Goal: Task Accomplishment & Management: Complete application form

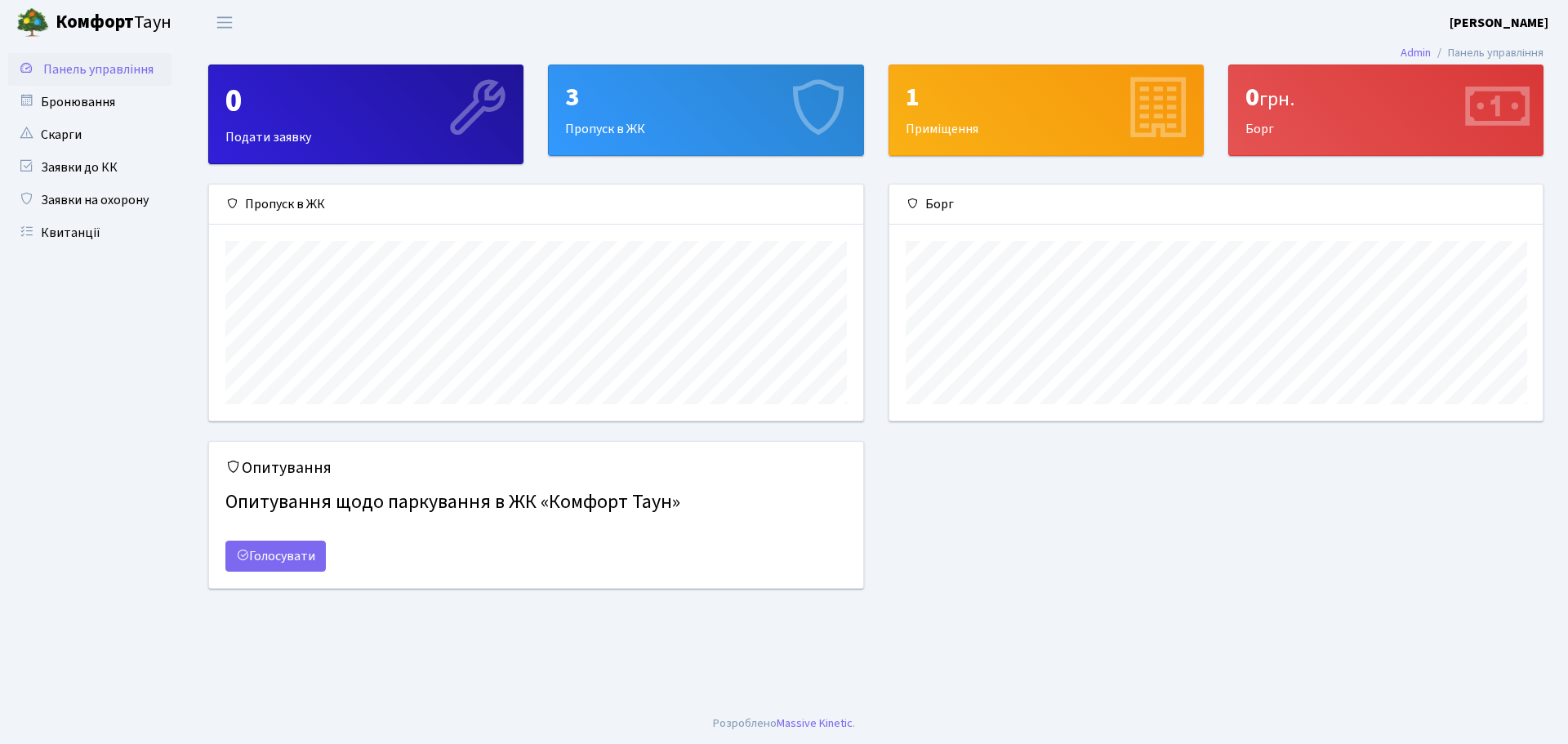
scroll to position [236, 653]
click at [67, 167] on link "Заявки до КК" at bounding box center [90, 167] width 163 height 32
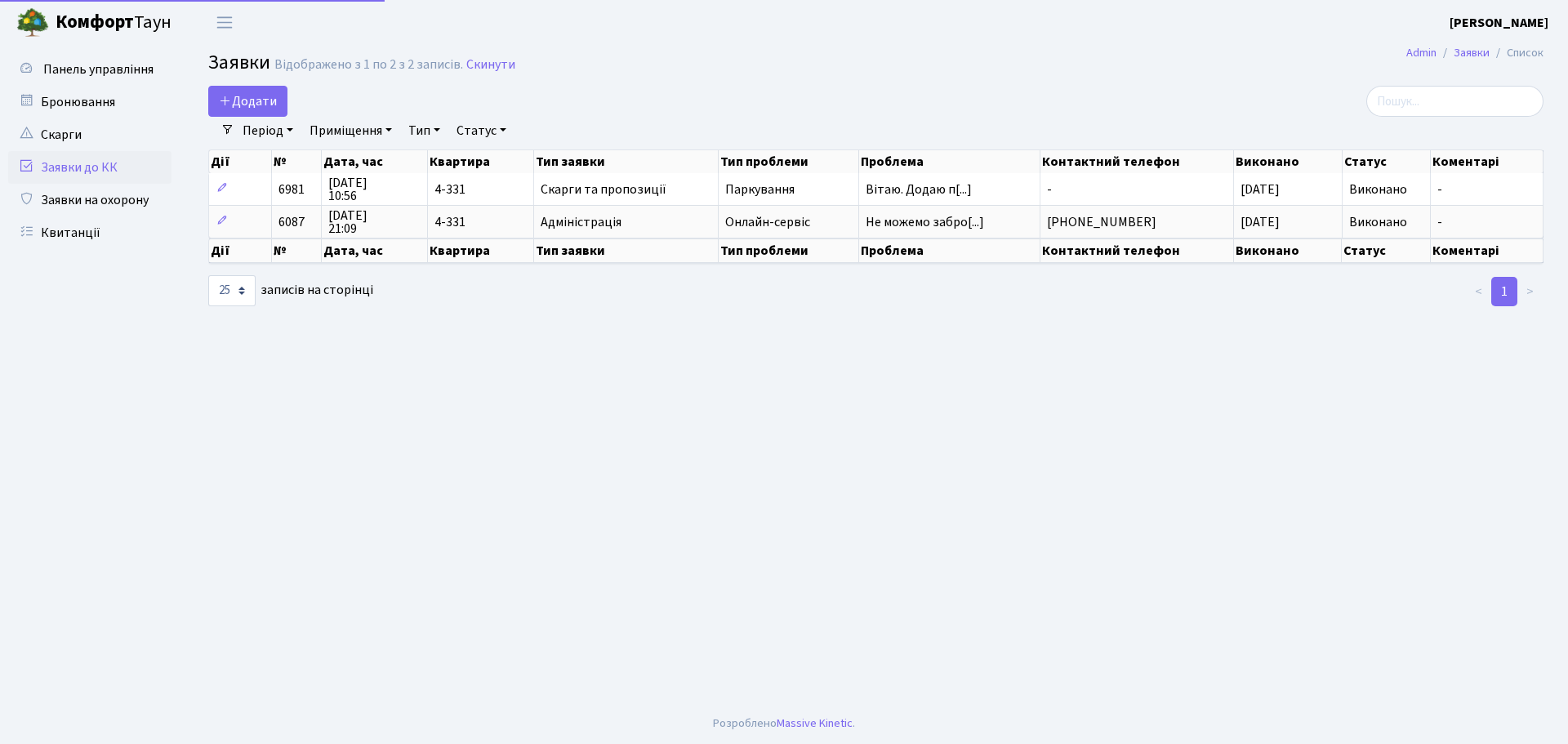
select select "25"
click at [136, 205] on link "Заявки на охорону" at bounding box center [90, 200] width 163 height 32
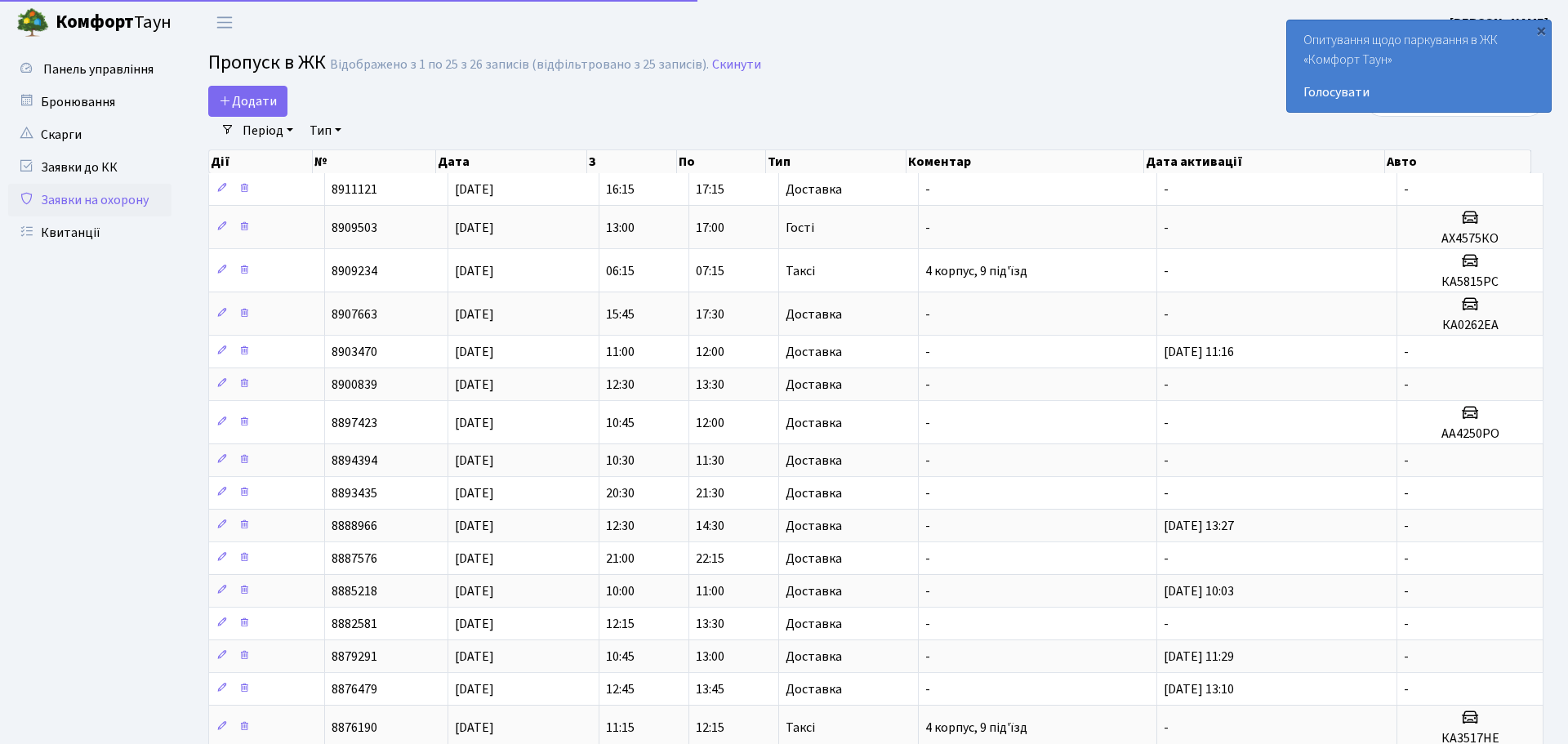
select select "25"
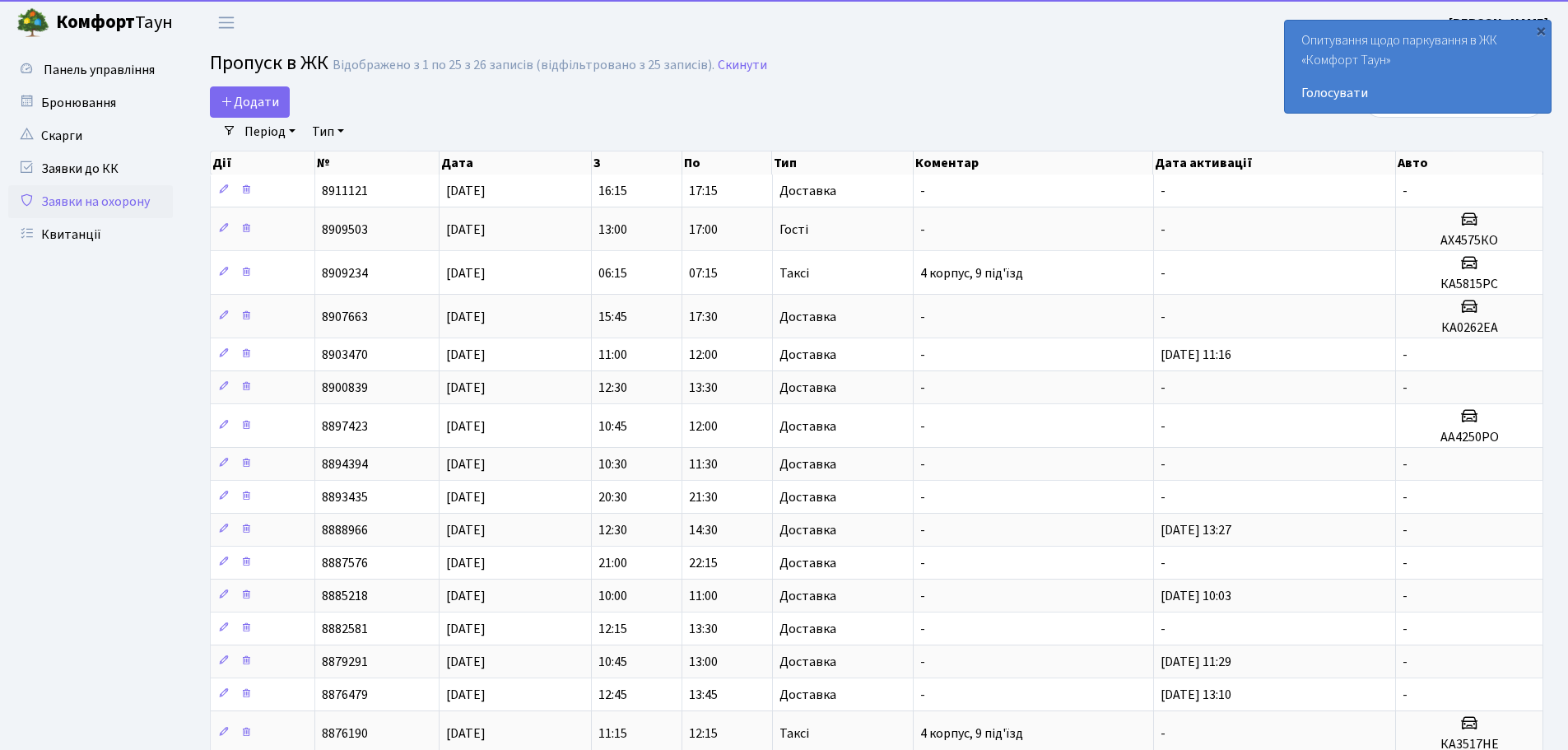
click at [135, 191] on link "Заявки на охорону" at bounding box center [90, 201] width 164 height 33
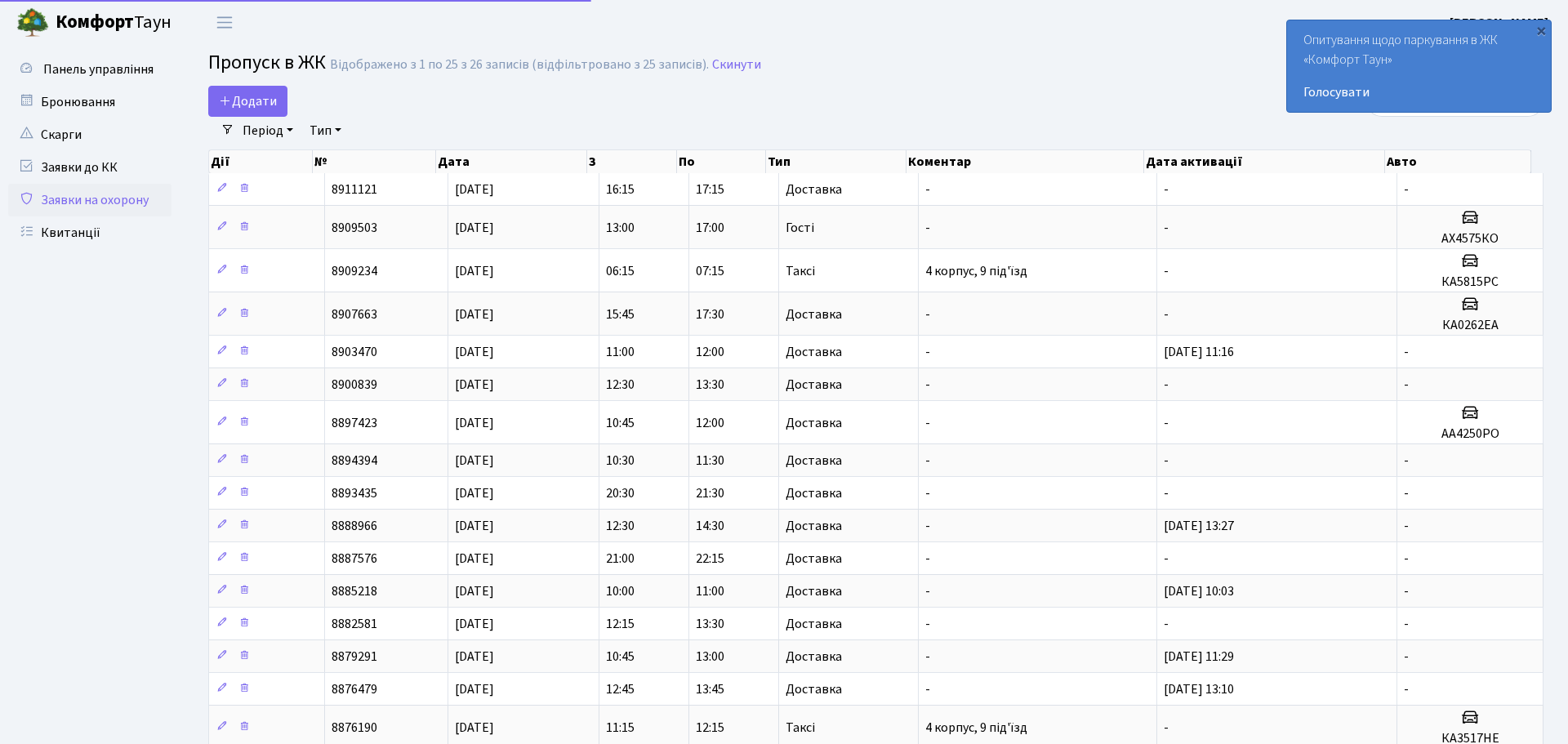
select select "25"
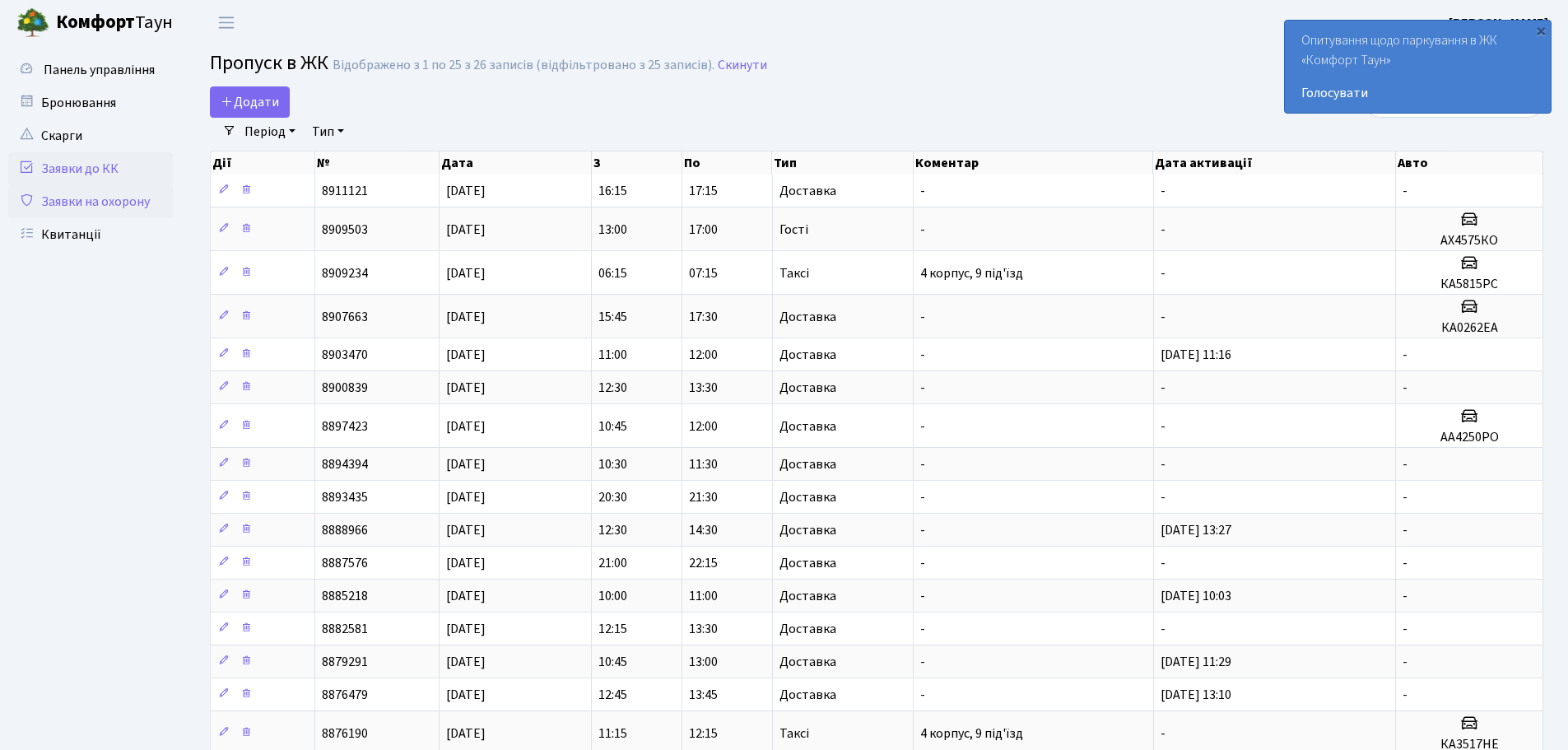
click at [102, 175] on link "Заявки до КК" at bounding box center [90, 169] width 164 height 33
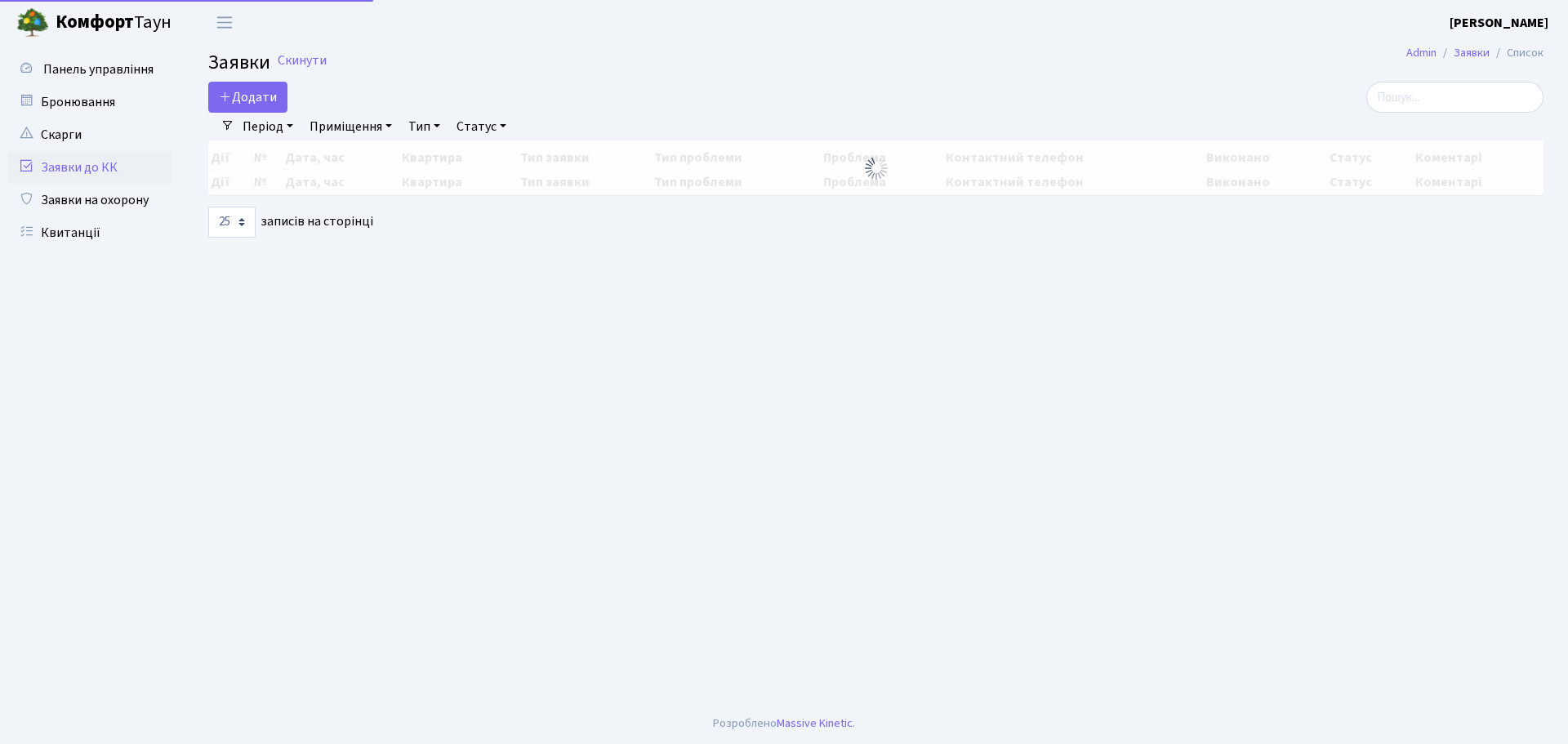
select select "25"
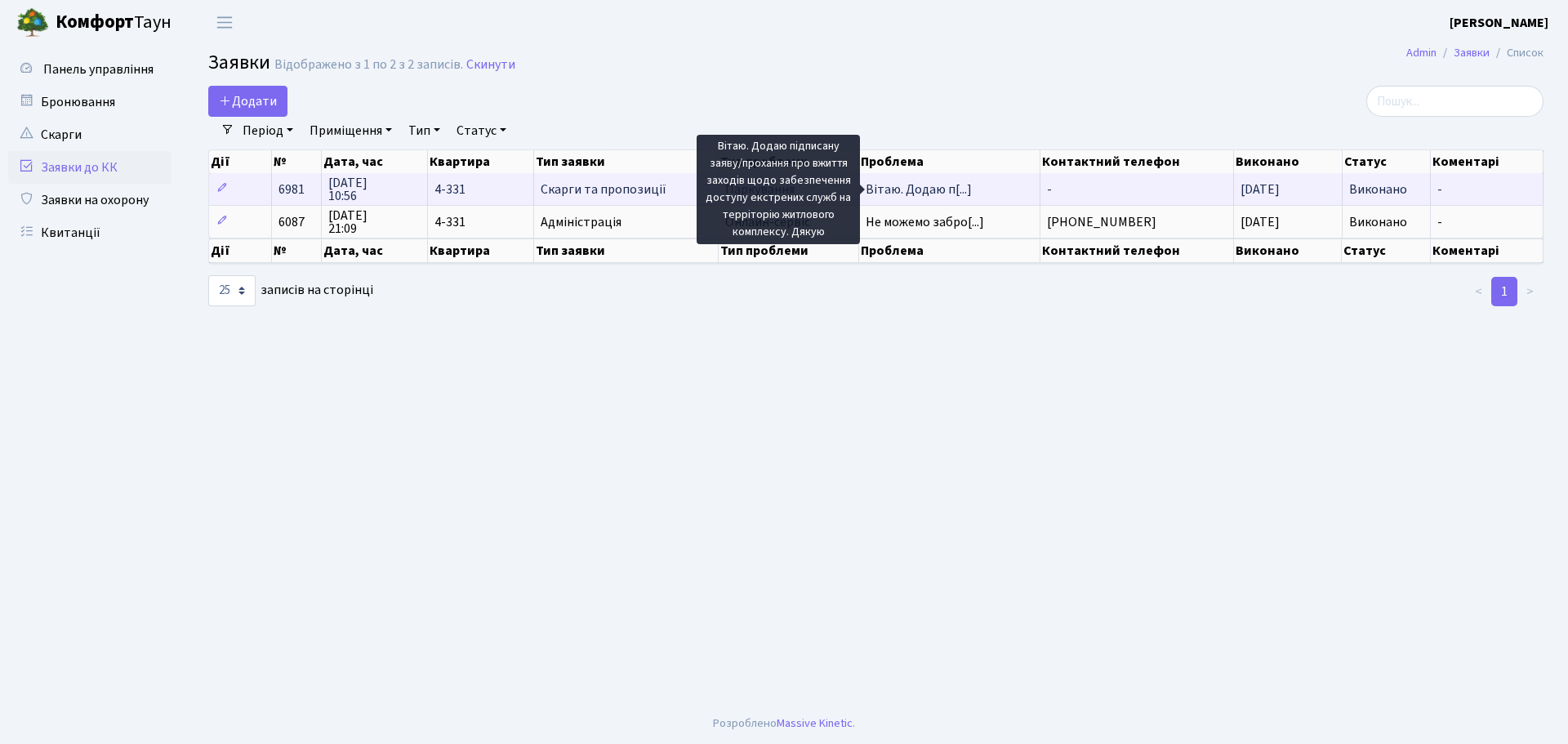
click at [887, 195] on span "Вітаю. Додаю п[...]" at bounding box center [919, 189] width 106 height 18
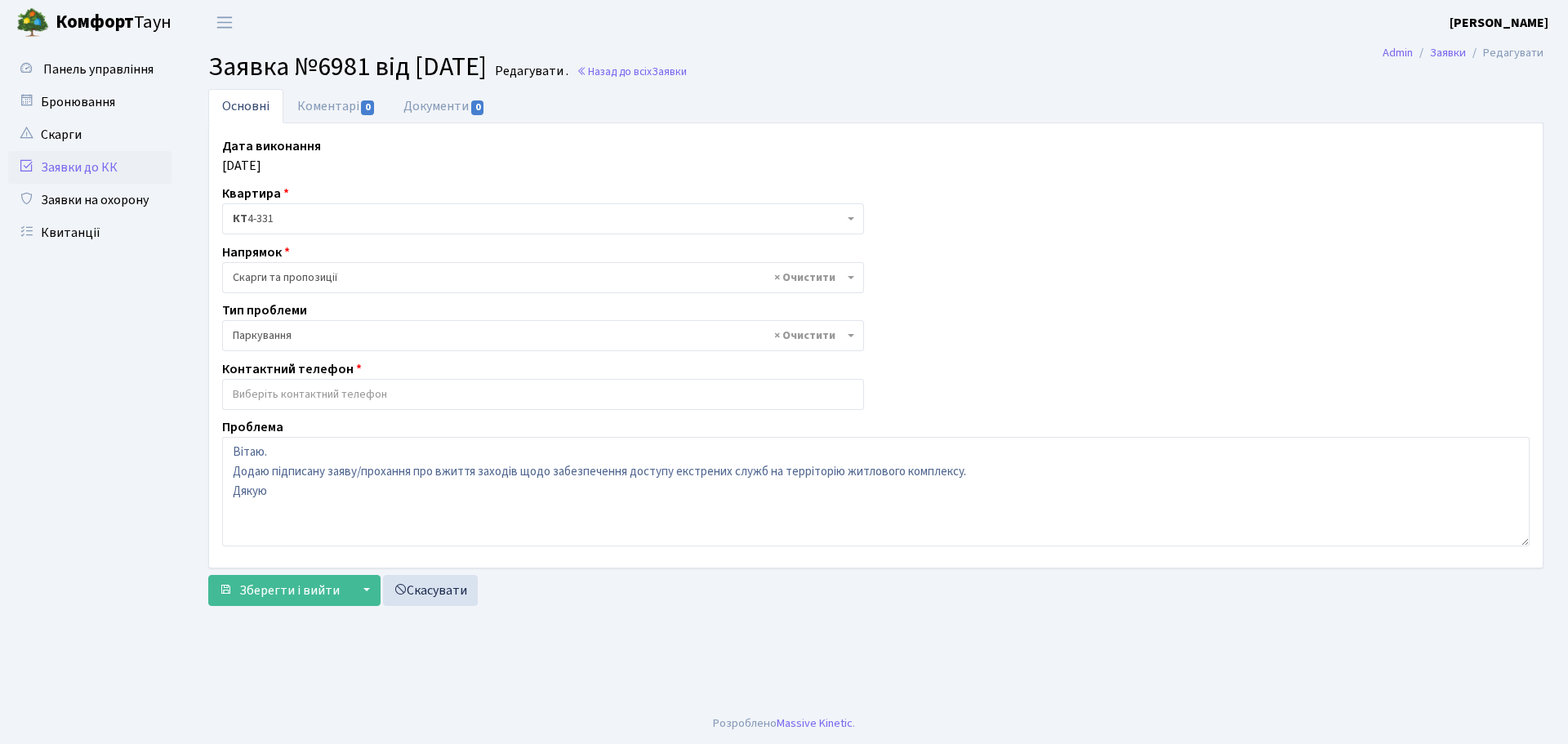
select select "66"
select select
click at [113, 203] on link "Заявки на охорону" at bounding box center [90, 200] width 163 height 32
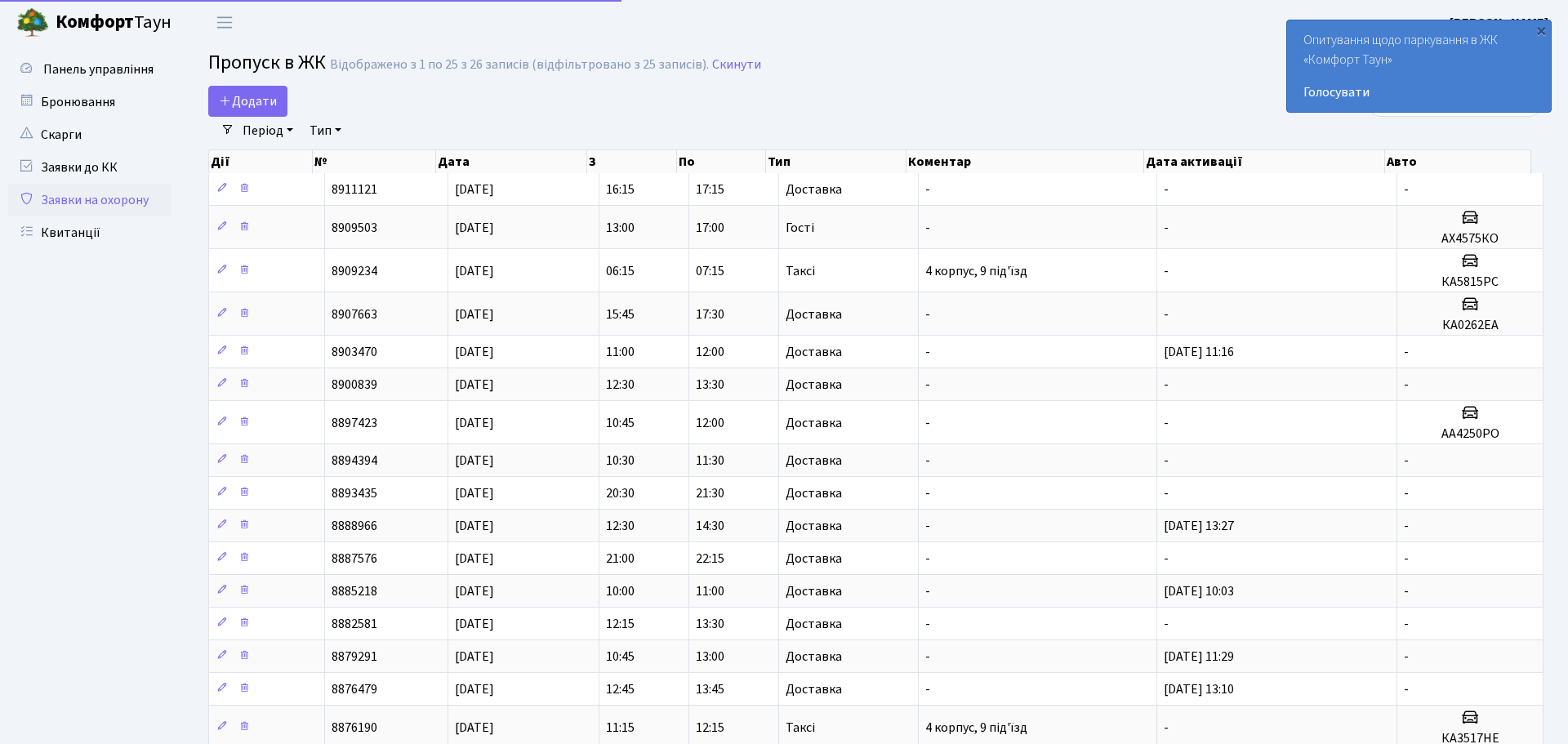
select select "25"
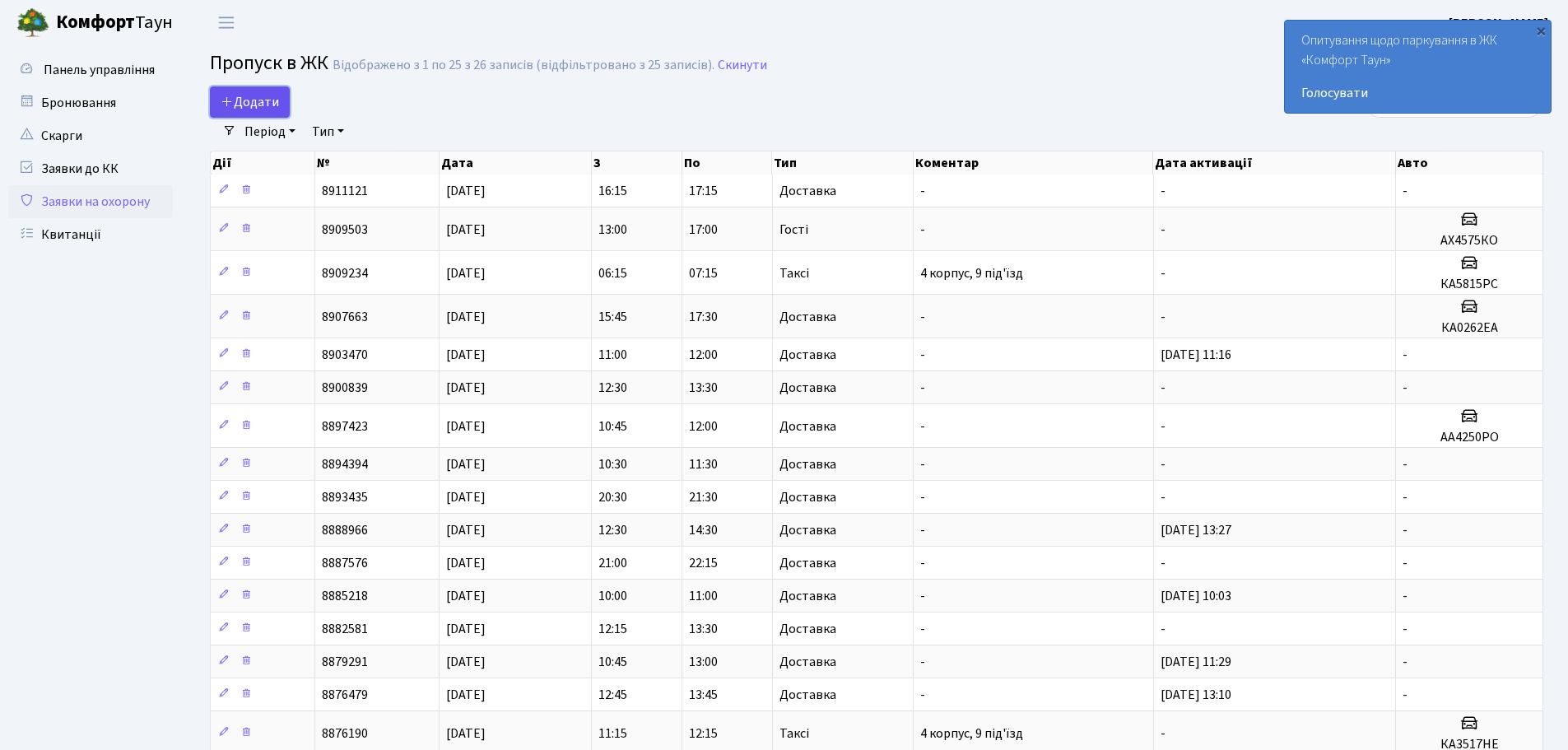
click at [246, 96] on span "Додати" at bounding box center [249, 101] width 58 height 18
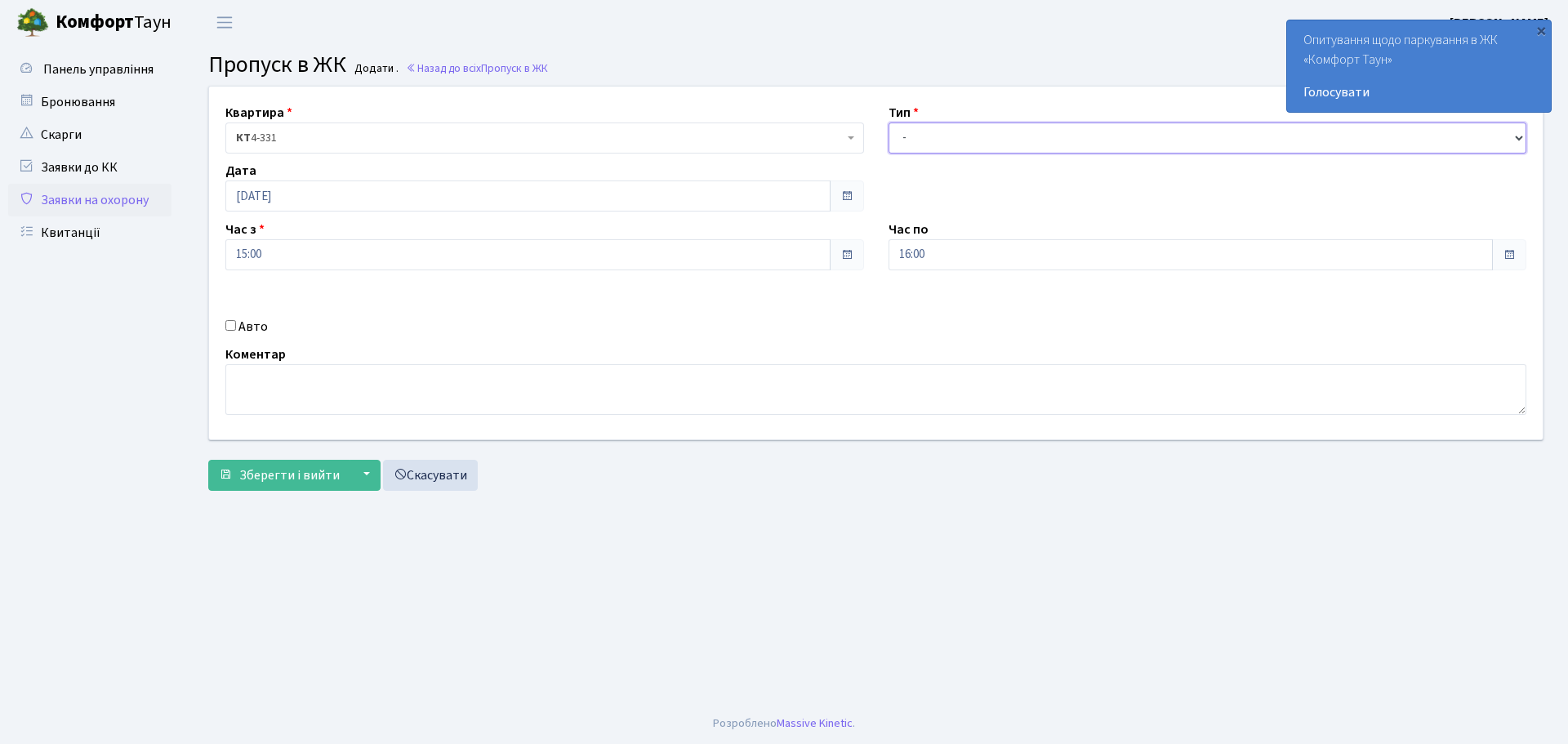
click at [1079, 143] on select "- Доставка Таксі Гості Сервіс" at bounding box center [1207, 138] width 638 height 31
select select "3"
click at [888, 123] on select "- Доставка Таксі Гості Сервіс" at bounding box center [1207, 138] width 638 height 31
click at [1503, 254] on span at bounding box center [1508, 254] width 13 height 13
click at [1512, 257] on span at bounding box center [1508, 254] width 13 height 13
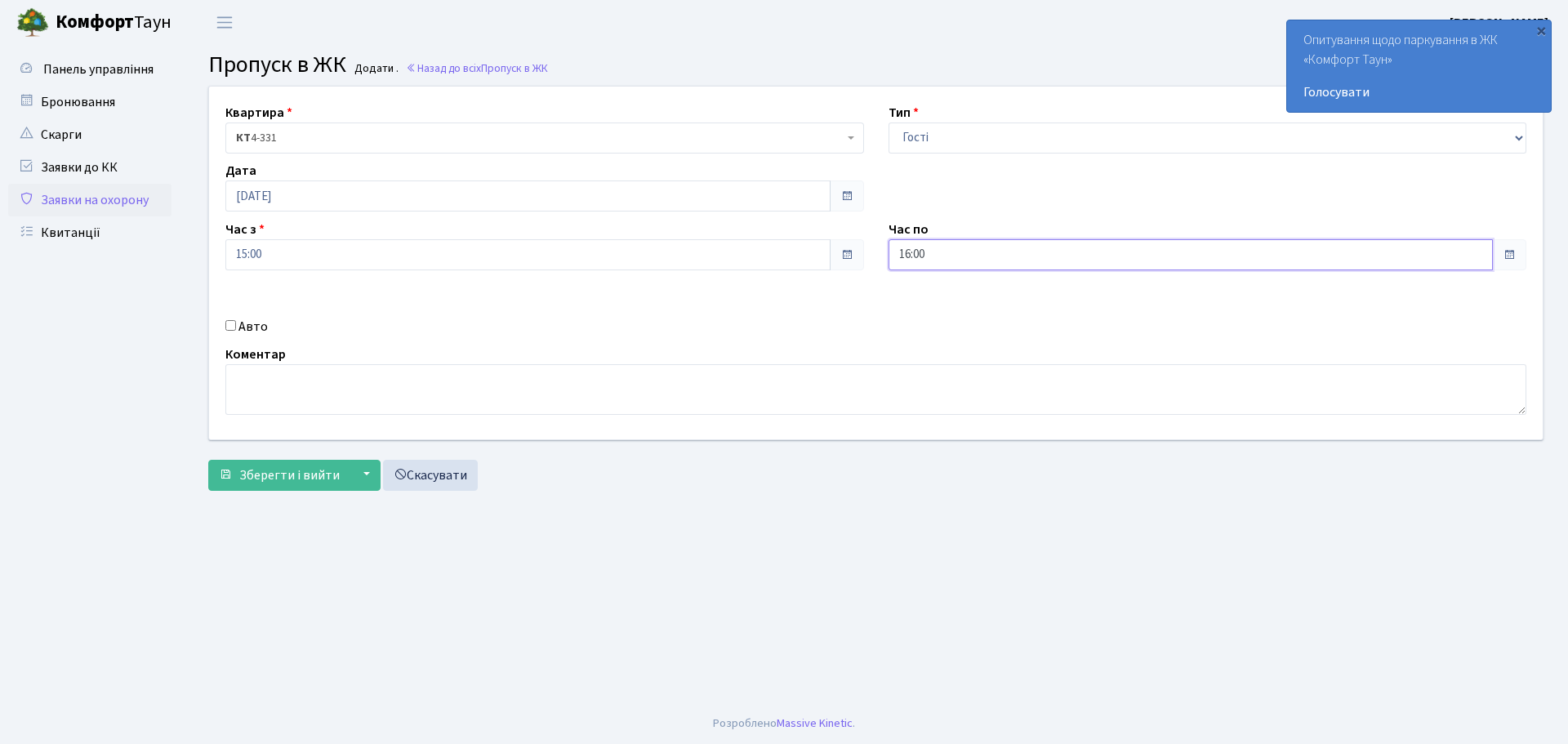
click at [1286, 259] on input "16:00" at bounding box center [1190, 254] width 605 height 31
click at [957, 309] on link at bounding box center [932, 311] width 48 height 59
type input "17:00"
click at [251, 462] on button "Зберегти і вийти" at bounding box center [279, 475] width 142 height 31
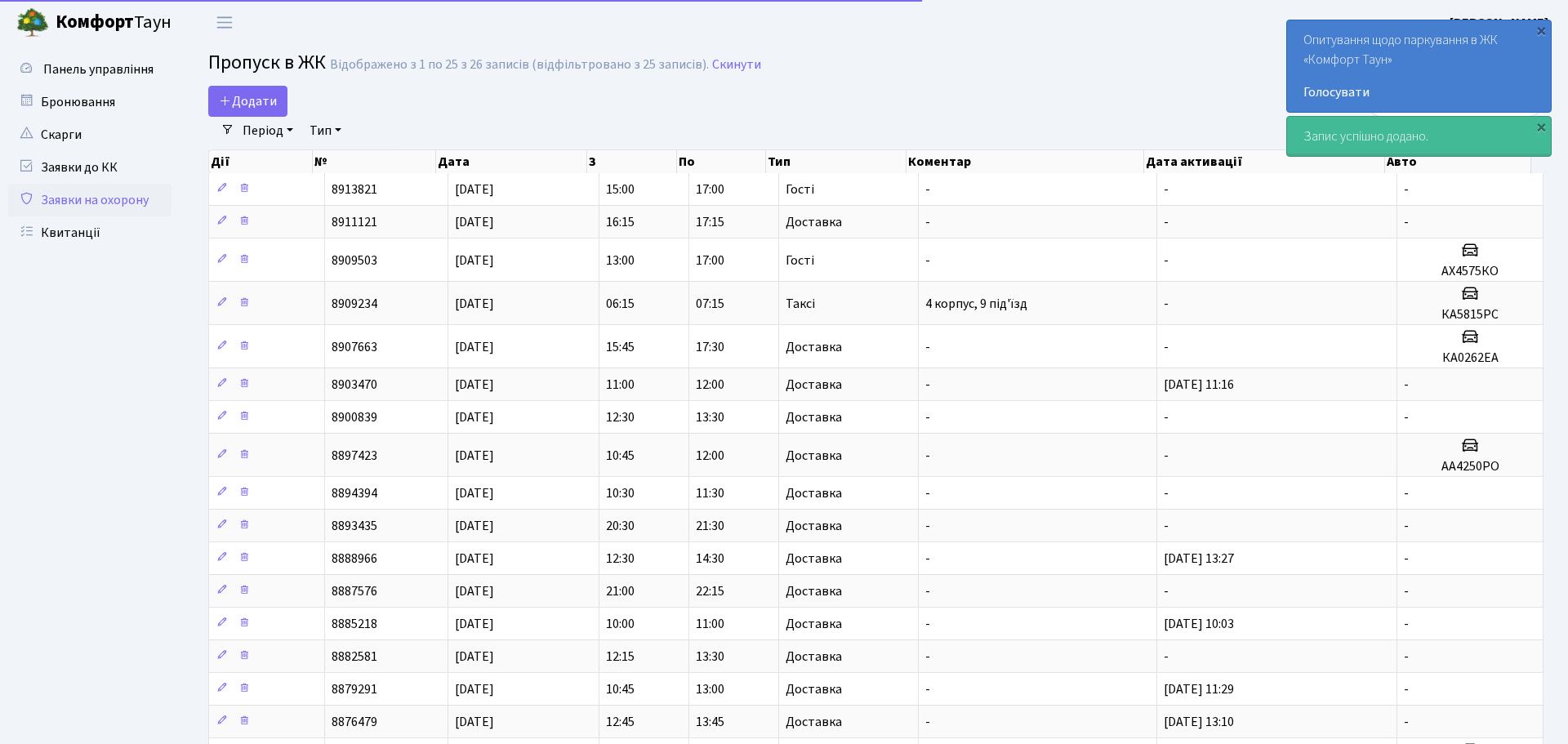
select select "25"
